Goal: Information Seeking & Learning: Learn about a topic

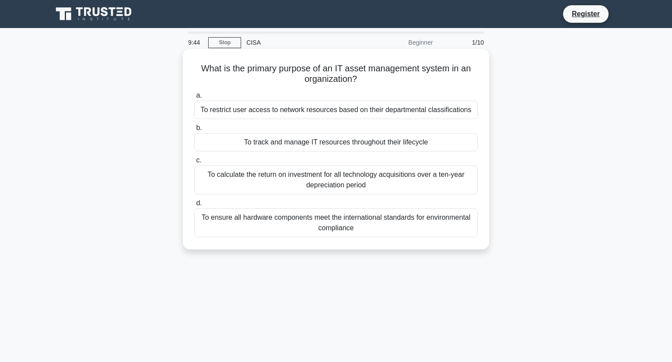
click at [402, 142] on div "To track and manage IT resources throughout their lifecycle" at bounding box center [335, 142] width 283 height 18
click at [194, 131] on input "b. To track and manage IT resources throughout their lifecycle" at bounding box center [194, 128] width 0 height 6
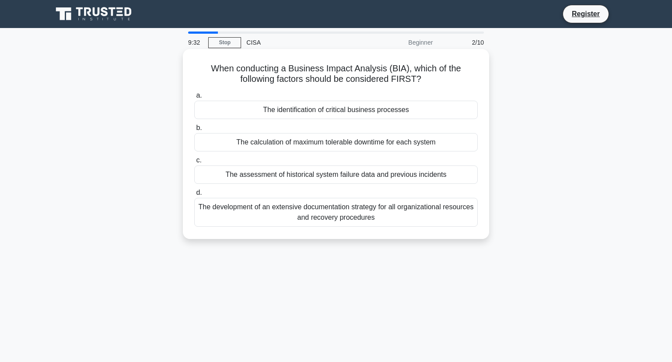
click at [412, 109] on div "The identification of critical business processes" at bounding box center [335, 110] width 283 height 18
click at [194, 98] on input "a. The identification of critical business processes" at bounding box center [194, 96] width 0 height 6
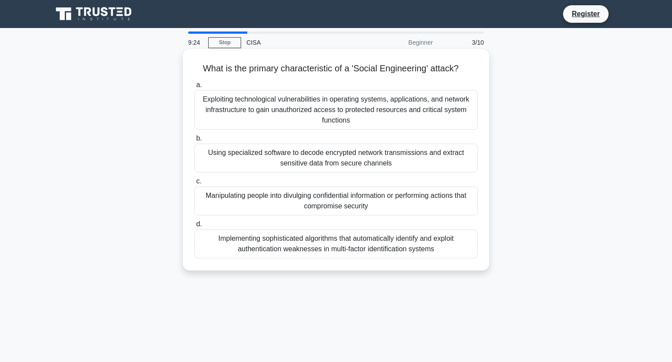
click at [410, 208] on div "Manipulating people into divulging confidential information or performing actio…" at bounding box center [335, 200] width 283 height 29
click at [194, 184] on input "c. Manipulating people into divulging confidential information or performing ac…" at bounding box center [194, 181] width 0 height 6
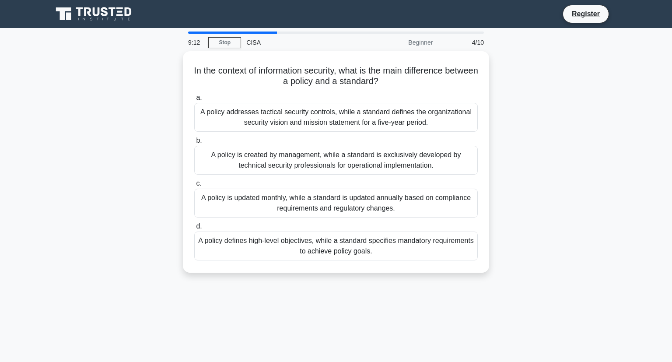
click at [529, 214] on div "In the context of information security, what is the main difference between a p…" at bounding box center [335, 167] width 577 height 232
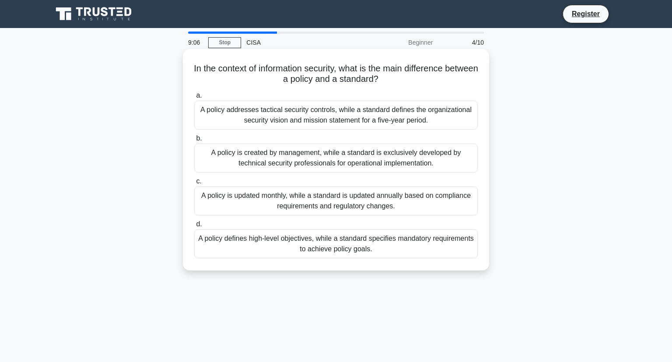
click at [449, 244] on div "A policy defines high-level objectives, while a standard specifies mandatory re…" at bounding box center [335, 243] width 283 height 29
click at [194, 227] on input "d. A policy defines high-level objectives, while a standard specifies mandatory…" at bounding box center [194, 224] width 0 height 6
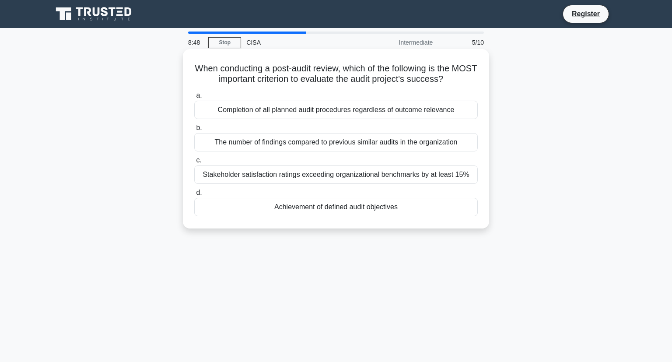
click at [437, 146] on div "The number of findings compared to previous similar audits in the organization" at bounding box center [335, 142] width 283 height 18
click at [194, 131] on input "b. The number of findings compared to previous similar audits in the organizati…" at bounding box center [194, 128] width 0 height 6
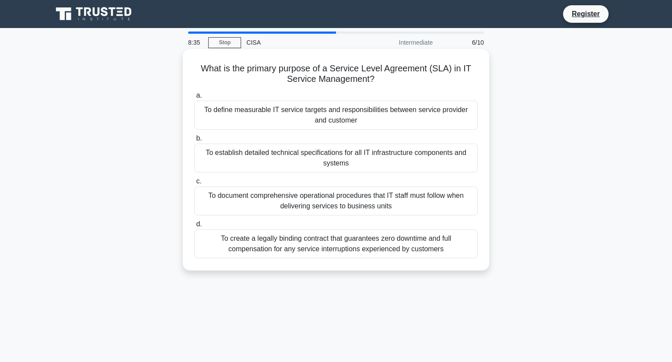
click at [433, 115] on div "To define measurable IT service targets and responsibilities between service pr…" at bounding box center [335, 115] width 283 height 29
click at [194, 98] on input "a. To define measurable IT service targets and responsibilities between service…" at bounding box center [194, 96] width 0 height 6
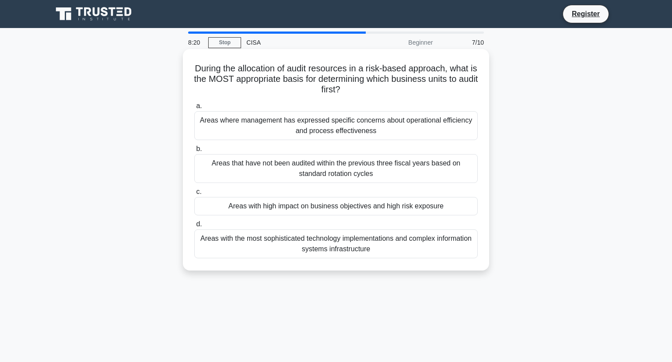
click at [445, 202] on div "Areas with high impact on business objectives and high risk exposure" at bounding box center [335, 206] width 283 height 18
click at [194, 195] on input "c. Areas with high impact on business objectives and high risk exposure" at bounding box center [194, 192] width 0 height 6
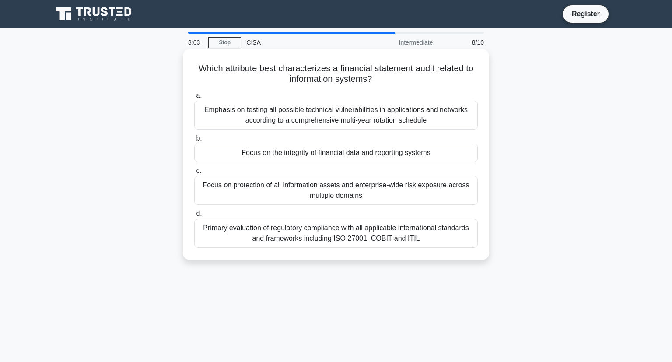
click at [451, 158] on div "Focus on the integrity of financial data and reporting systems" at bounding box center [335, 152] width 283 height 18
click at [194, 141] on input "b. Focus on the integrity of financial data and reporting systems" at bounding box center [194, 139] width 0 height 6
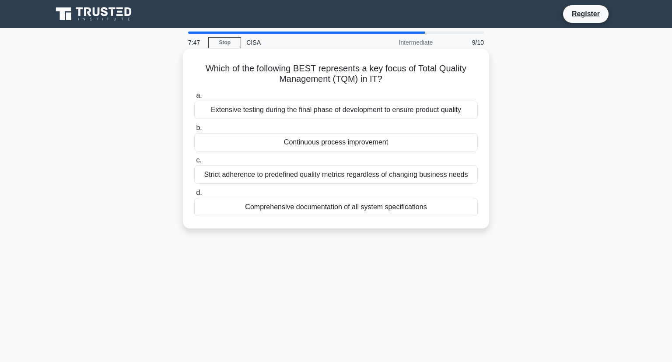
click at [445, 145] on div "Continuous process improvement" at bounding box center [335, 142] width 283 height 18
click at [194, 131] on input "b. Continuous process improvement" at bounding box center [194, 128] width 0 height 6
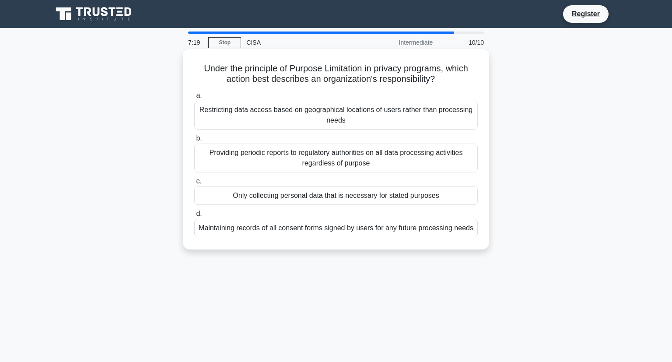
click at [428, 197] on div "Only collecting personal data that is necessary for stated purposes" at bounding box center [335, 195] width 283 height 18
click at [194, 184] on input "c. Only collecting personal data that is necessary for stated purposes" at bounding box center [194, 181] width 0 height 6
